Goal: Go to known website: Access a specific website the user already knows

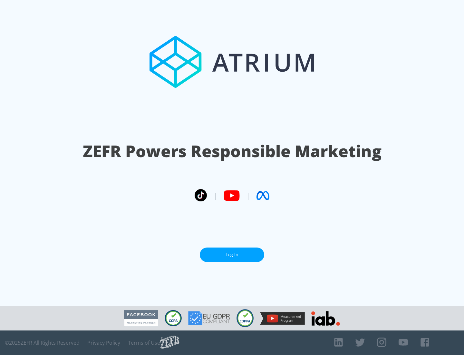
click at [232, 254] on link "Log In" at bounding box center [232, 254] width 64 height 15
